Goal: Entertainment & Leisure: Browse casually

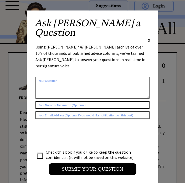
click at [149, 38] on span "X" at bounding box center [149, 40] width 2 height 5
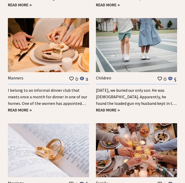
scroll to position [540, 0]
click at [24, 88] on link "I belong to an informal dinner club that meets once a month for dinner in one o…" at bounding box center [47, 100] width 79 height 25
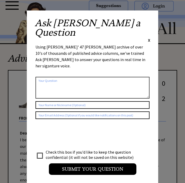
click at [150, 38] on span "X" at bounding box center [149, 40] width 2 height 5
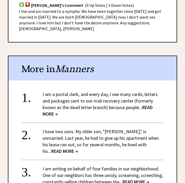
scroll to position [388, 0]
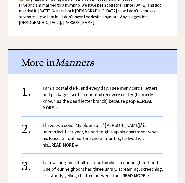
click at [47, 85] on link "I am a postal clerk, and every day, I see many cards, letters and packages sent…" at bounding box center [100, 98] width 115 height 26
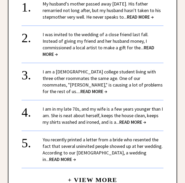
scroll to position [510, 0]
click at [144, 106] on link "I am in my late 70s, and my wife is a few years younger than I am. She is neat …" at bounding box center [103, 115] width 120 height 19
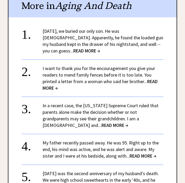
scroll to position [466, 0]
click at [128, 34] on link "Yesterday, we buried our only son. He was 9 years old. Apparently, he found the…" at bounding box center [103, 41] width 120 height 26
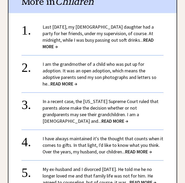
scroll to position [639, 0]
click at [140, 24] on link "Last New Year's Eve, my 15-year-old daughter had a party for her friends, under…" at bounding box center [98, 37] width 111 height 26
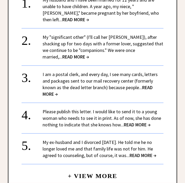
scroll to position [638, 0]
click at [50, 109] on link "Please publish this letter. I would like to send it to a young woman who needs …" at bounding box center [102, 118] width 118 height 19
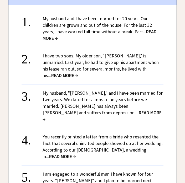
scroll to position [560, 0]
click at [49, 17] on link "My husband and I have been married for 20 years. Our children are grown and out…" at bounding box center [100, 28] width 114 height 26
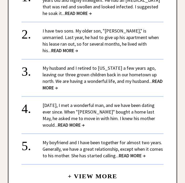
scroll to position [610, 0]
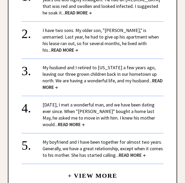
click at [50, 30] on link "I have two sons. My older son, "[PERSON_NAME]," is unmarried. Last year, he had…" at bounding box center [101, 41] width 116 height 26
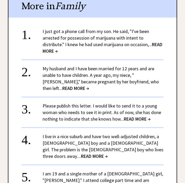
scroll to position [569, 0]
click at [51, 29] on link "I just got a phone call from my son. He said, "I've been arrested for possessio…" at bounding box center [103, 42] width 120 height 26
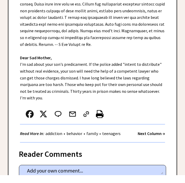
scroll to position [214, 0]
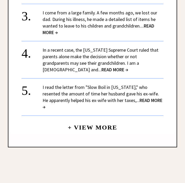
scroll to position [662, 0]
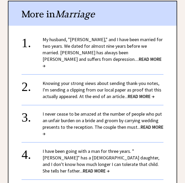
scroll to position [562, 0]
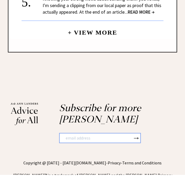
scroll to position [709, 0]
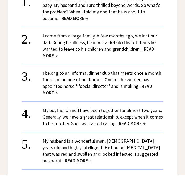
scroll to position [639, 0]
